Goal: Information Seeking & Learning: Learn about a topic

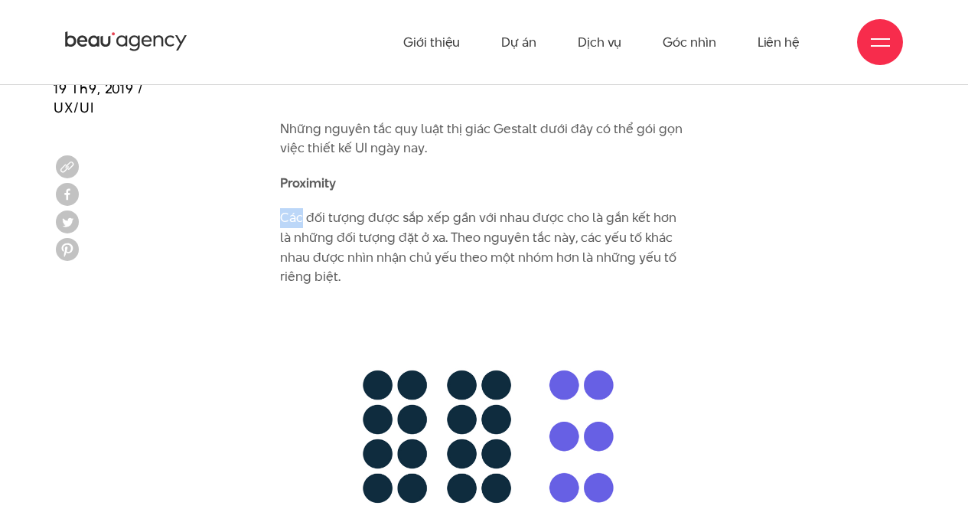
scroll to position [4482, 0]
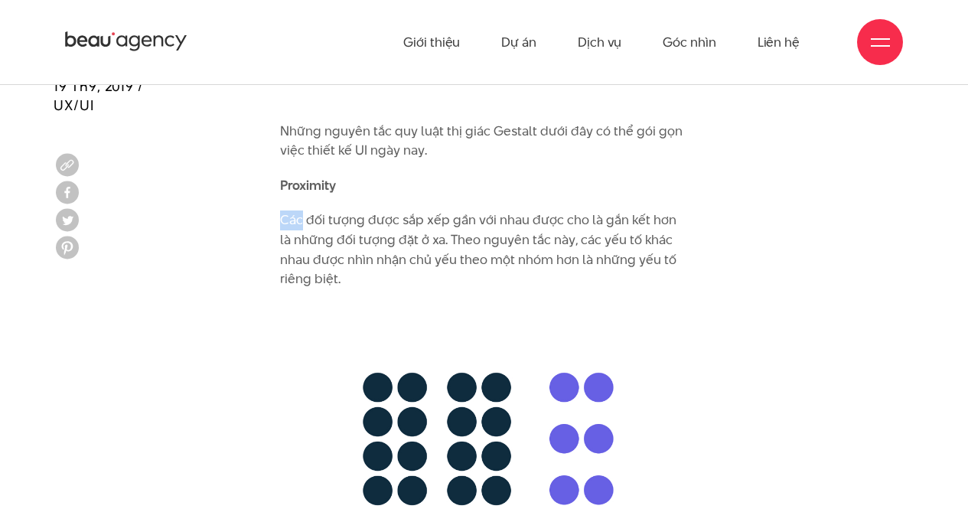
click at [390, 338] on img at bounding box center [484, 439] width 408 height 269
click at [308, 230] on p "Các đối tượng được sắp xếp gần với nhau được cho là gắn kết hơn là những đối tư…" at bounding box center [484, 249] width 408 height 78
click at [285, 210] on p "Các đối tượng được sắp xếp gần với nhau được cho là gắn kết hơn là những đối tư…" at bounding box center [484, 249] width 408 height 78
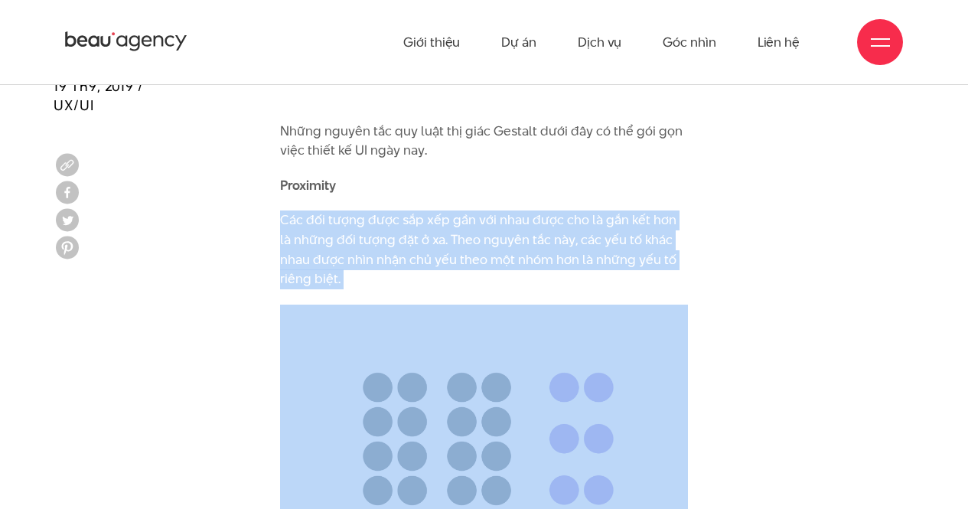
drag, startPoint x: 285, startPoint y: 200, endPoint x: 348, endPoint y: 275, distance: 97.8
copy div "Các đối tượng được sắp xếp gần với nhau được cho là gắn kết hơn là những đối tư…"
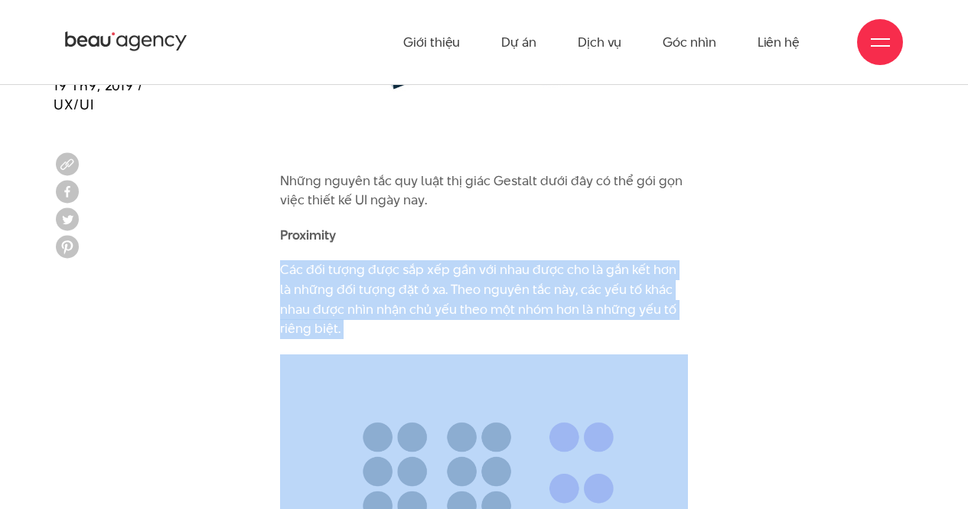
scroll to position [4432, 0]
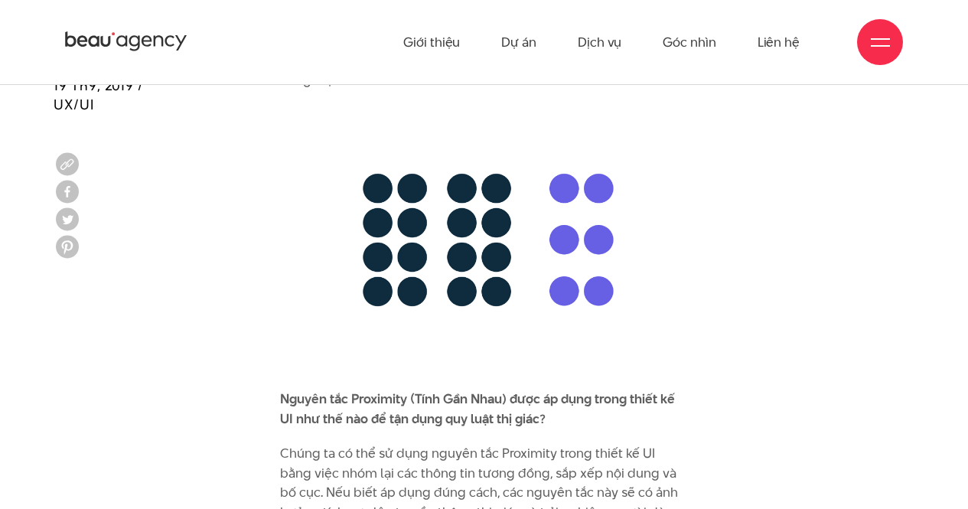
scroll to position [4680, 0]
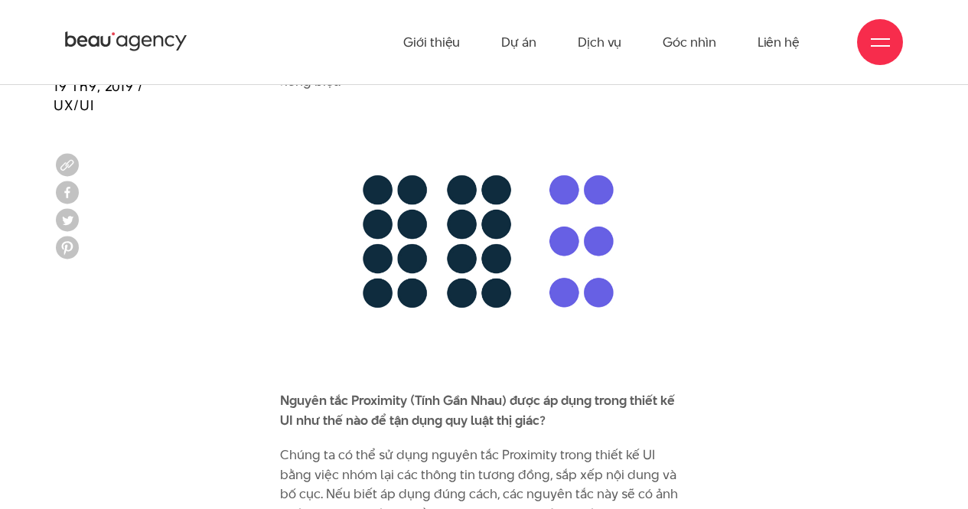
click at [420, 214] on img at bounding box center [484, 241] width 408 height 269
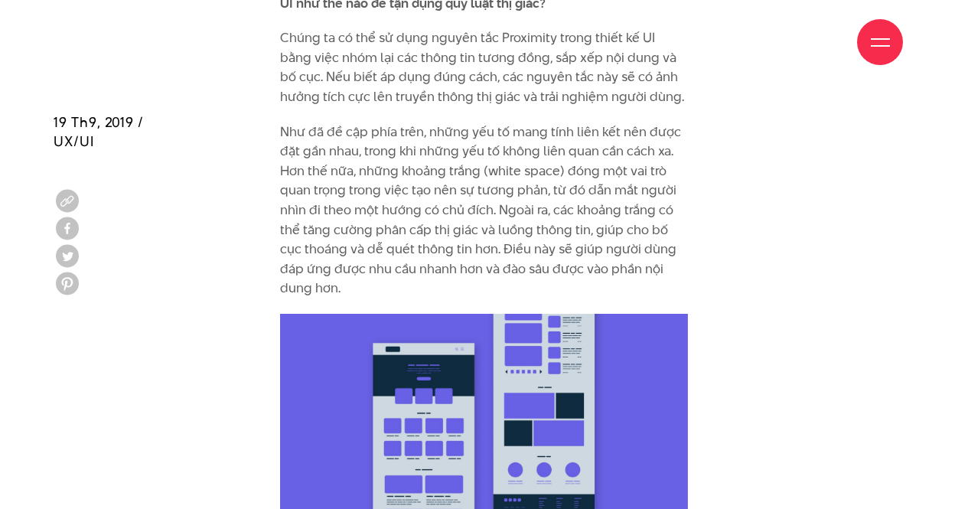
scroll to position [5146, 0]
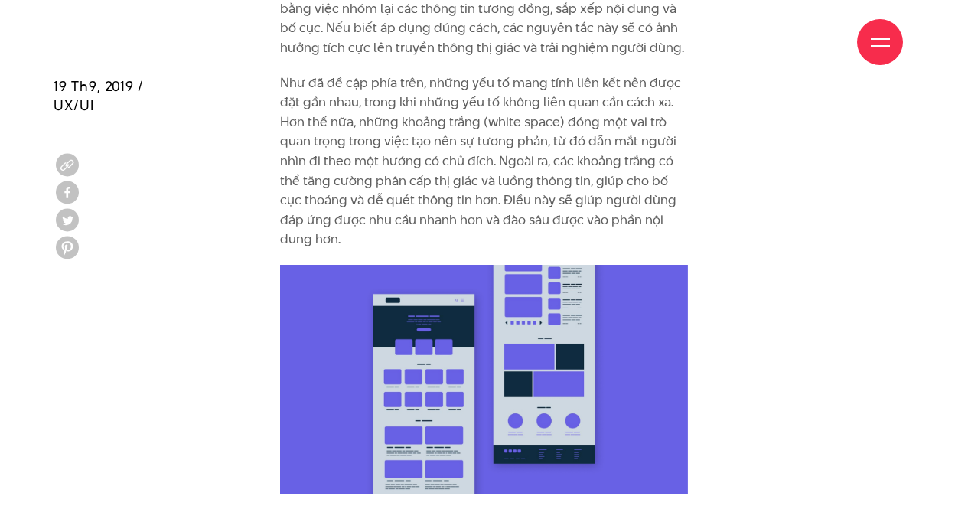
click at [374, 334] on img at bounding box center [484, 379] width 408 height 229
click at [374, 340] on img at bounding box center [484, 379] width 408 height 229
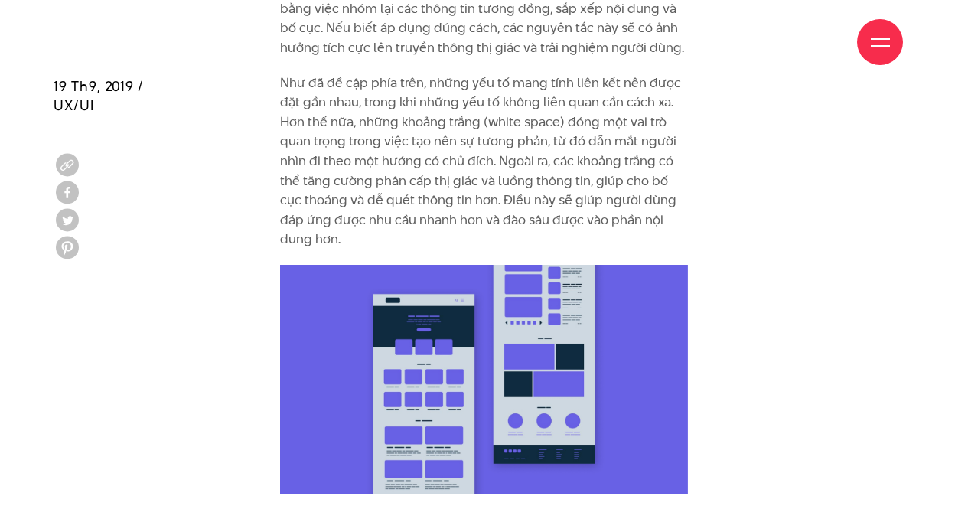
click at [376, 348] on img at bounding box center [484, 379] width 408 height 229
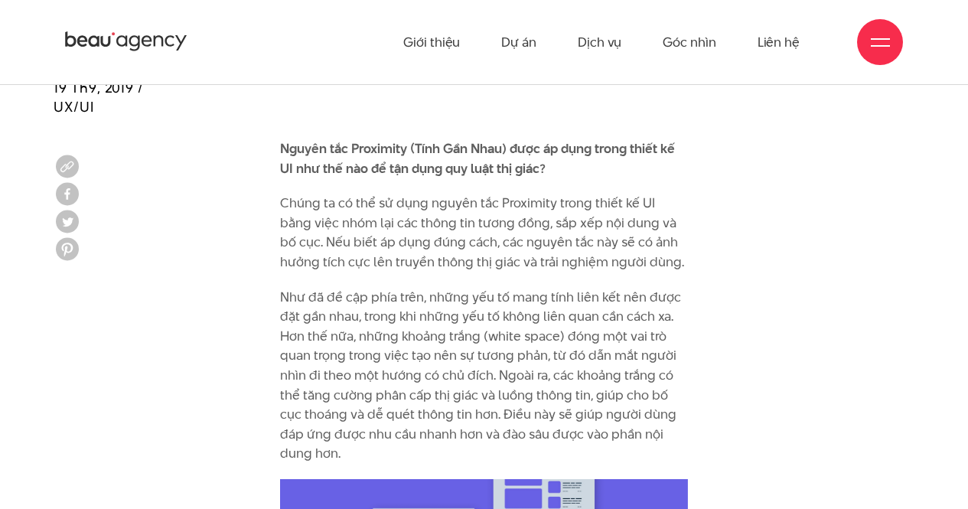
scroll to position [4927, 0]
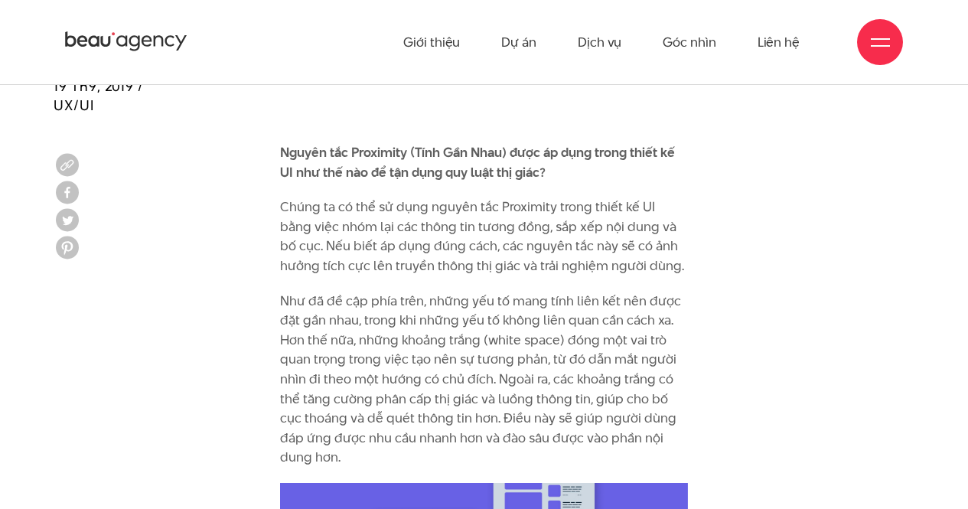
drag, startPoint x: 280, startPoint y: 188, endPoint x: 637, endPoint y: 252, distance: 362.2
click at [637, 252] on p "Chúng ta có thể sử dụng nguyên tắc Proximity trong thiết kế UI bằng việc nhóm l…" at bounding box center [484, 236] width 408 height 78
copy p "Chúng ta có thể sử dụng nguyên tắc Proximity trong thiết kế UI bằng việc nhóm l…"
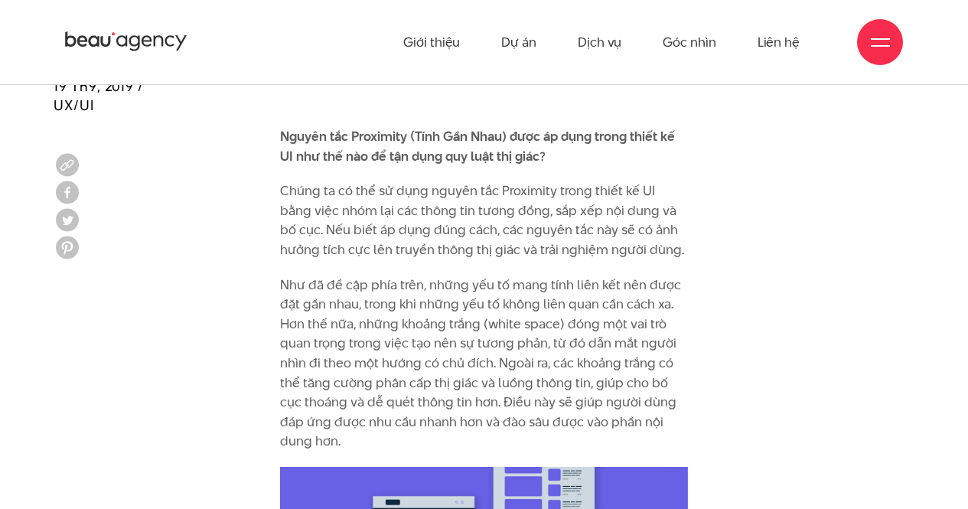
scroll to position [4944, 0]
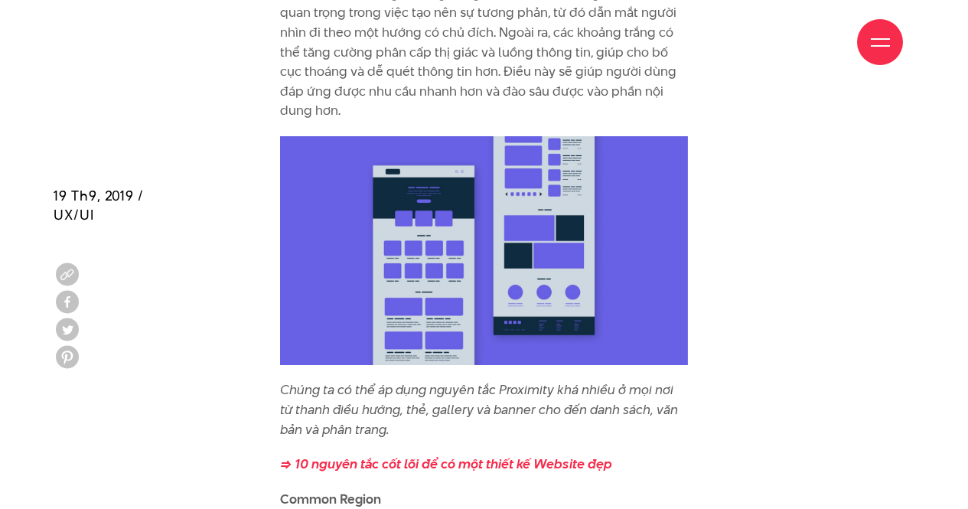
scroll to position [5386, 0]
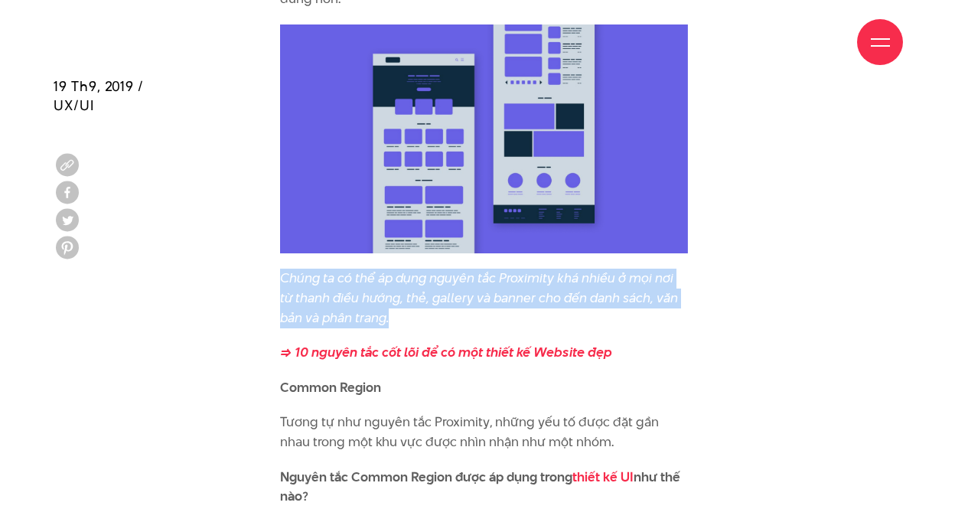
drag, startPoint x: 284, startPoint y: 258, endPoint x: 395, endPoint y: 306, distance: 121.0
click at [395, 306] on p "Chúng ta có thể áp dụng nguyên tắc Proximity khá nhiều ở mọi nơi từ thanh điều …" at bounding box center [484, 298] width 408 height 59
copy icon "Chúng ta có thể áp dụng nguyên tắc Proximity khá nhiều ở mọi nơi từ thanh điều …"
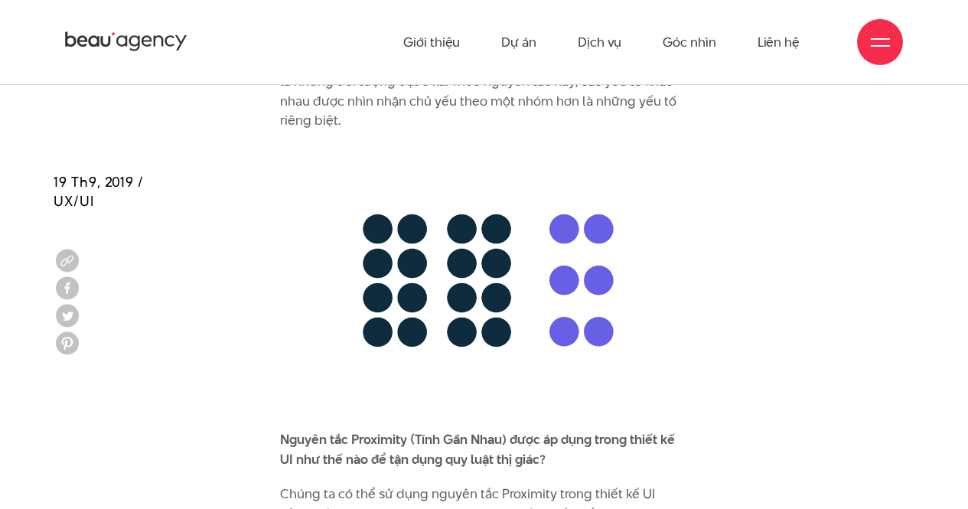
scroll to position [4605, 0]
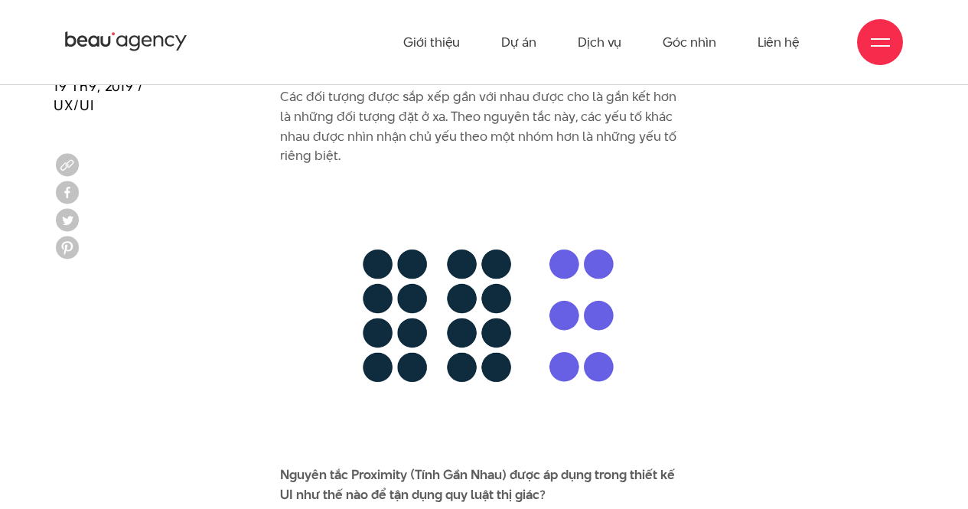
drag, startPoint x: 539, startPoint y: 226, endPoint x: 533, endPoint y: 235, distance: 11.0
